Goal: Task Accomplishment & Management: Complete application form

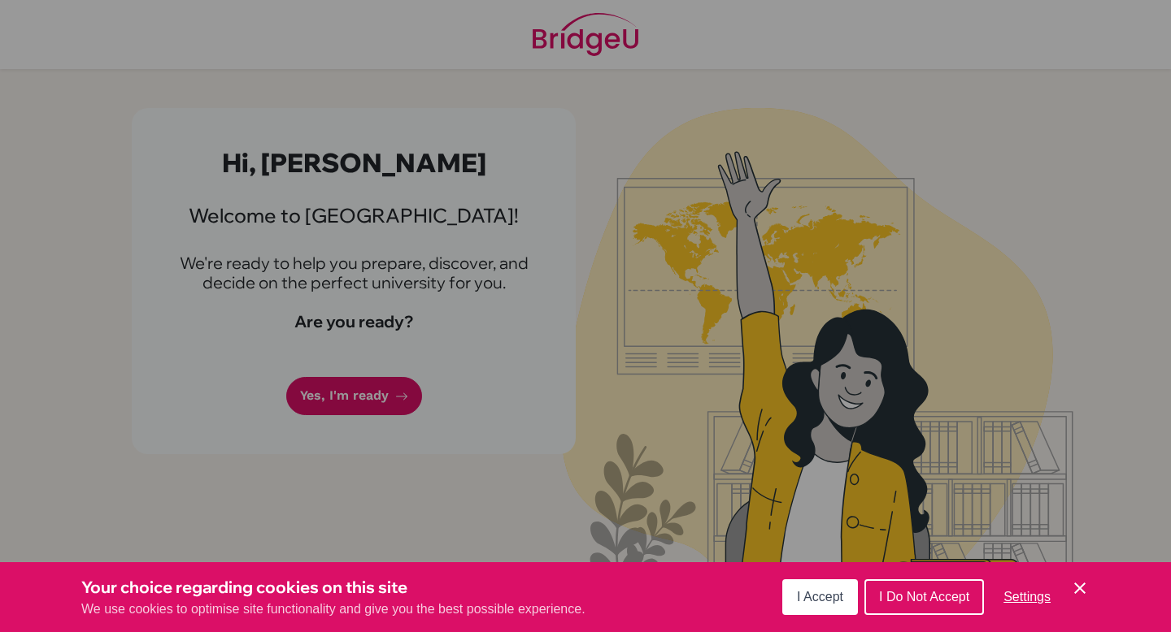
click at [403, 354] on div "Cookie Preferences" at bounding box center [585, 316] width 1171 height 632
click at [1074, 592] on icon "Cookie Control Close Icon" at bounding box center [1080, 589] width 20 height 20
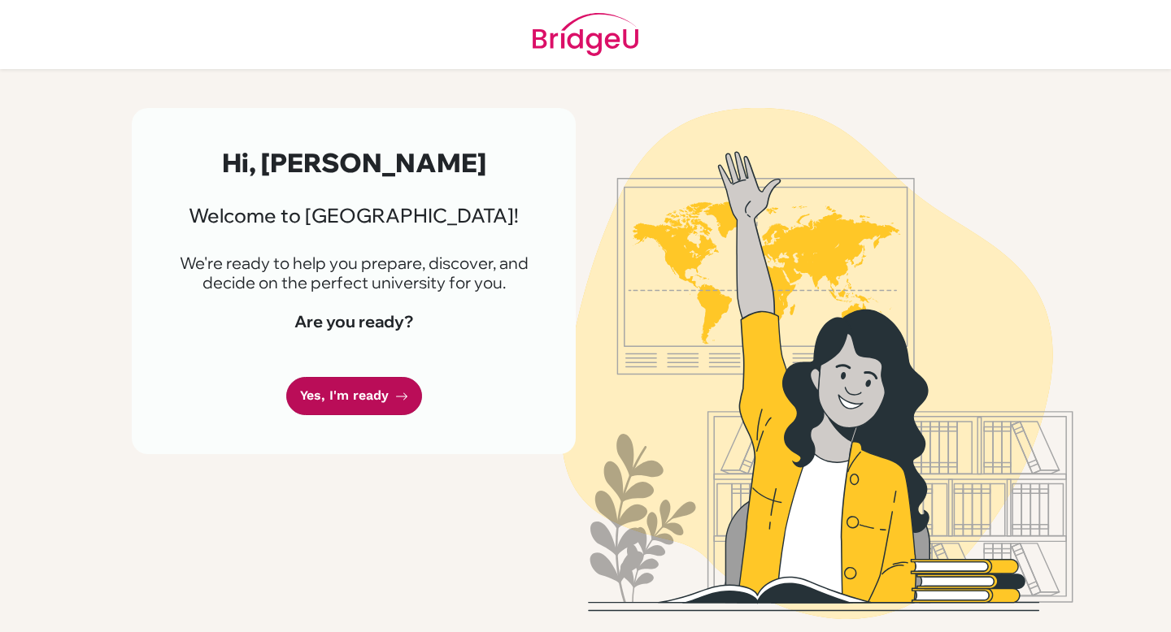
click at [324, 382] on link "Yes, I'm ready" at bounding box center [354, 396] width 136 height 38
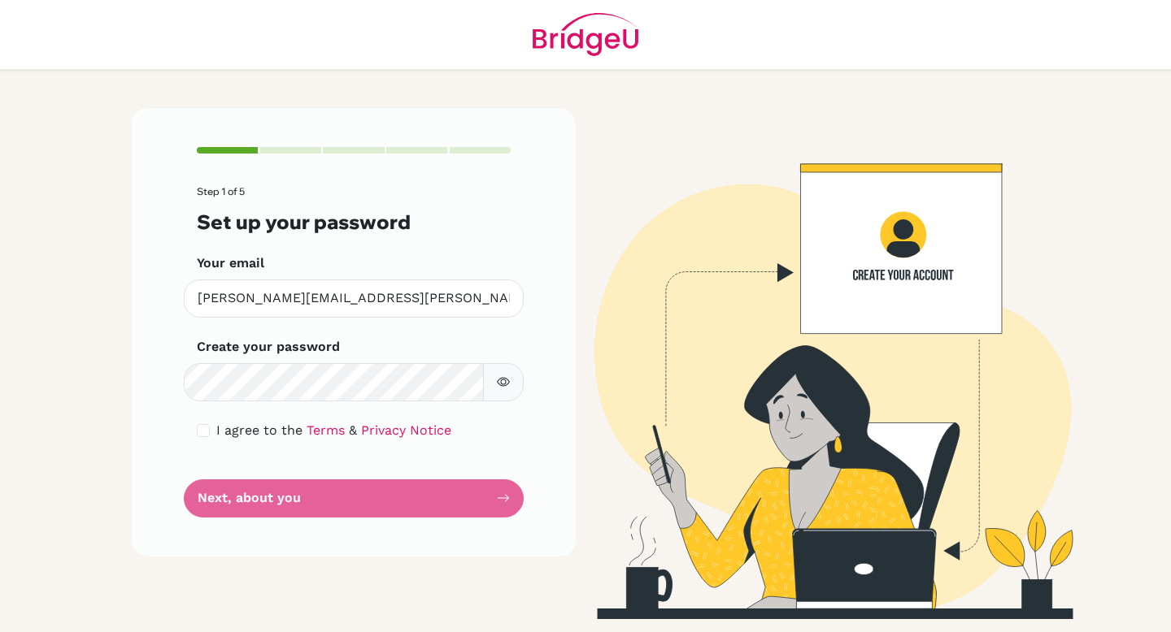
click at [210, 428] on div "I agree to the Terms & Privacy Notice" at bounding box center [354, 431] width 314 height 20
click at [197, 432] on input "checkbox" at bounding box center [203, 430] width 13 height 13
checkbox input "true"
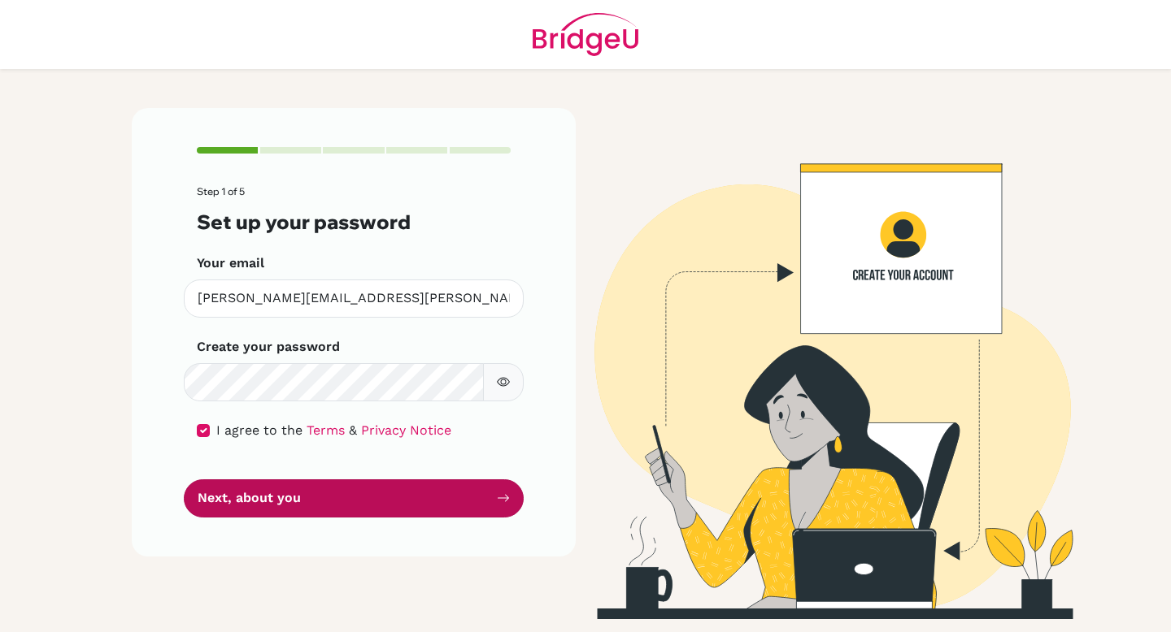
click at [224, 491] on button "Next, about you" at bounding box center [354, 499] width 340 height 38
